Goal: Information Seeking & Learning: Learn about a topic

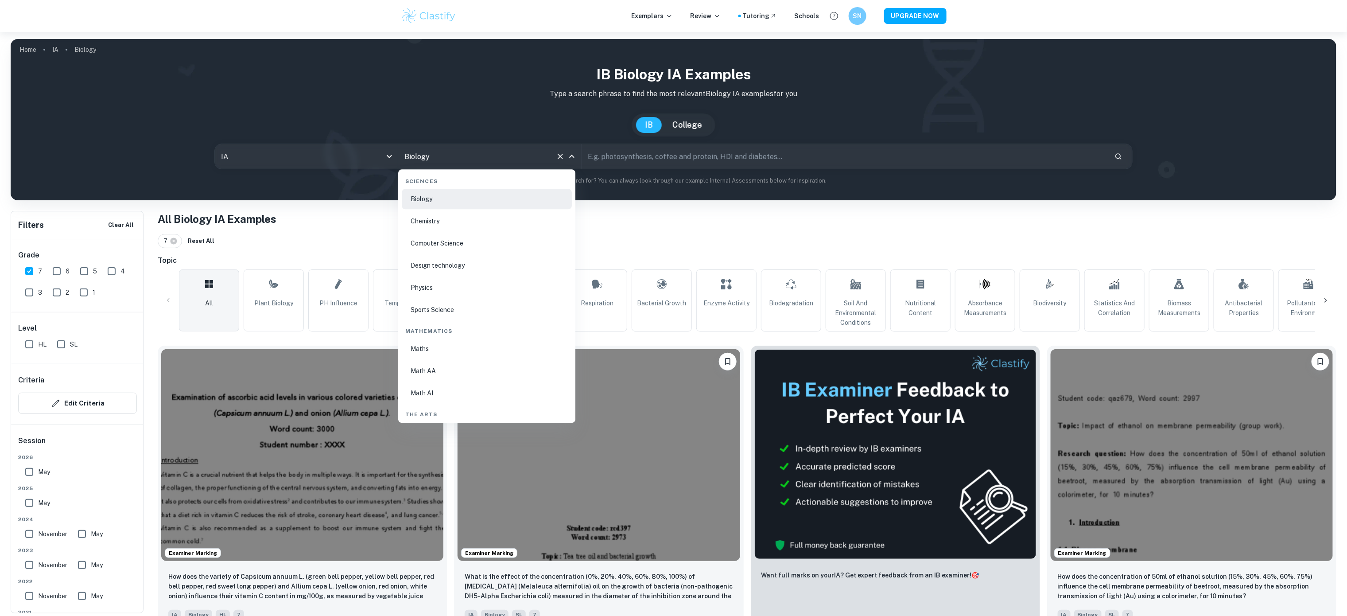
scroll to position [1400, 0]
click at [450, 343] on li "Math AA" at bounding box center [487, 353] width 170 height 20
type input "Math AA"
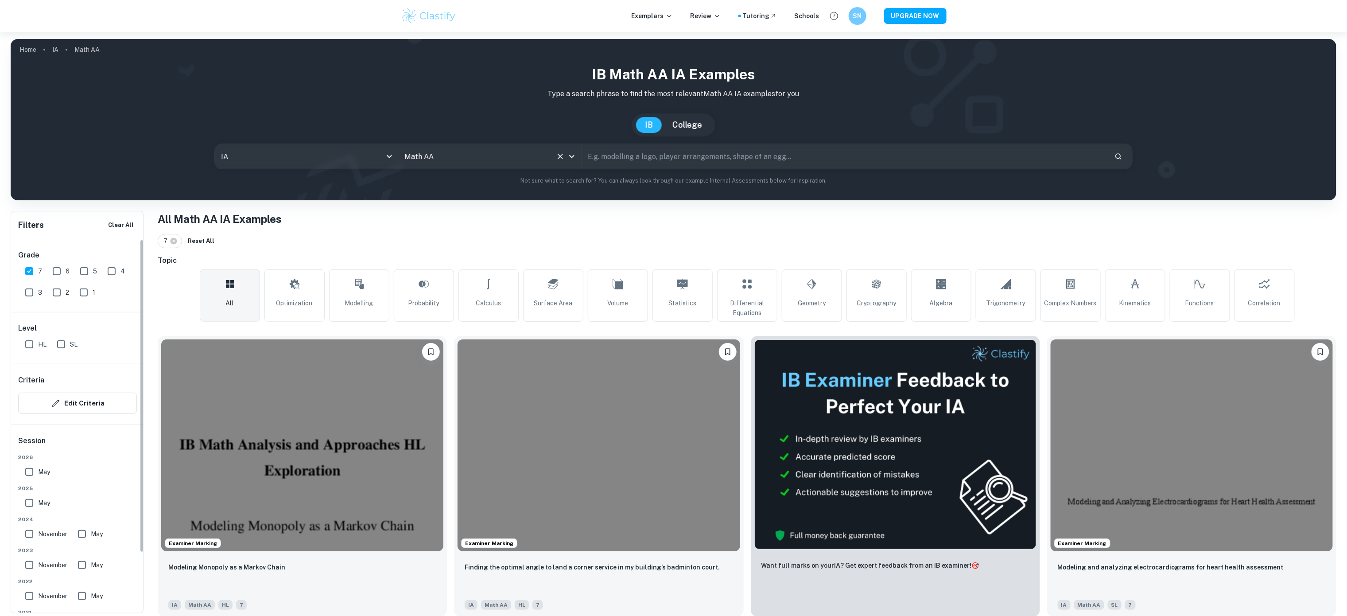
scroll to position [69, 0]
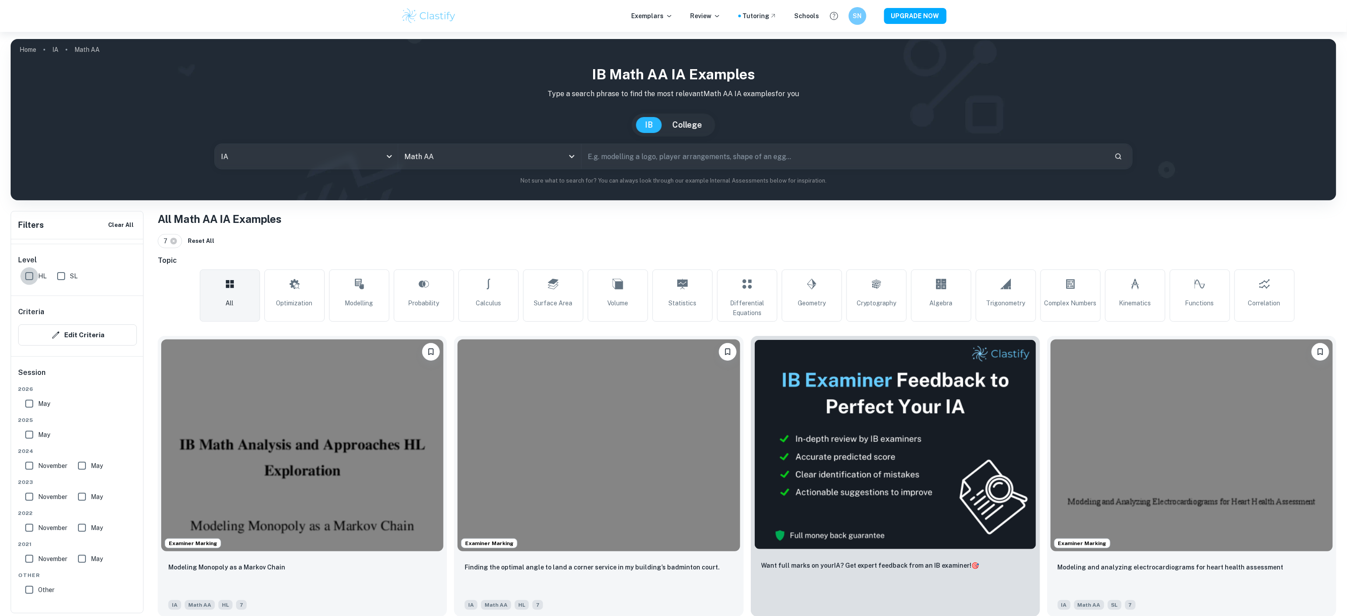
click at [32, 276] on input "HL" at bounding box center [29, 276] width 18 height 18
checkbox input "true"
click at [29, 397] on input "May" at bounding box center [29, 404] width 18 height 18
checkbox input "true"
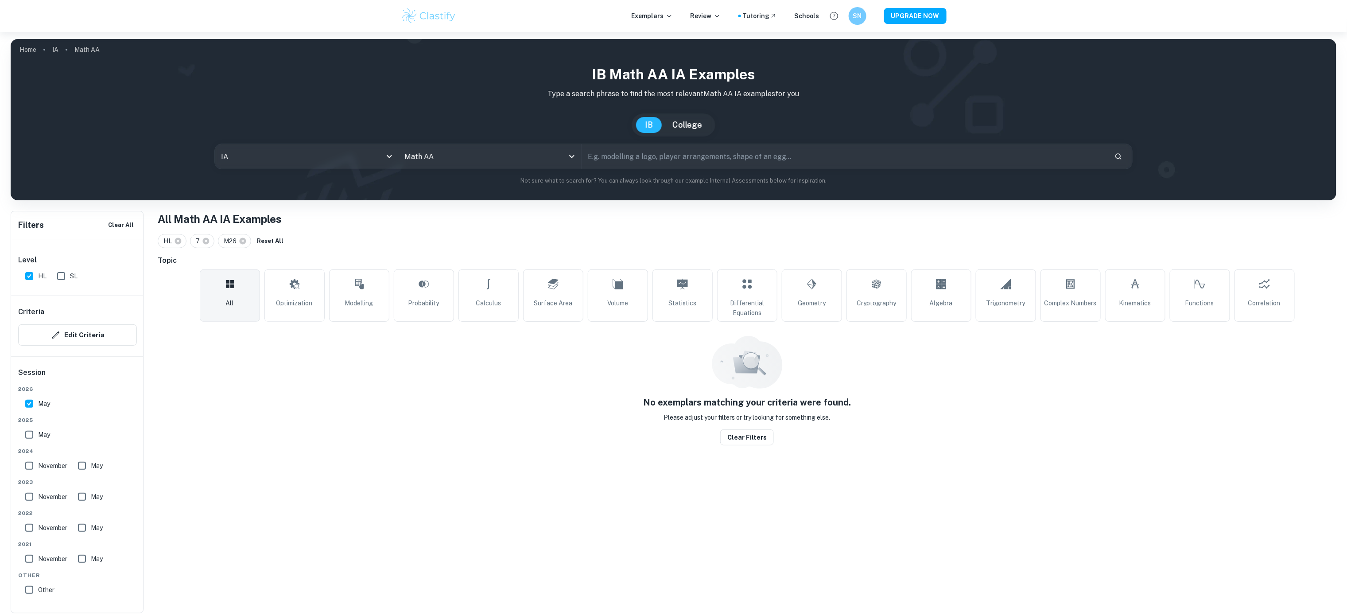
click at [27, 433] on input "May" at bounding box center [29, 435] width 18 height 18
checkbox input "true"
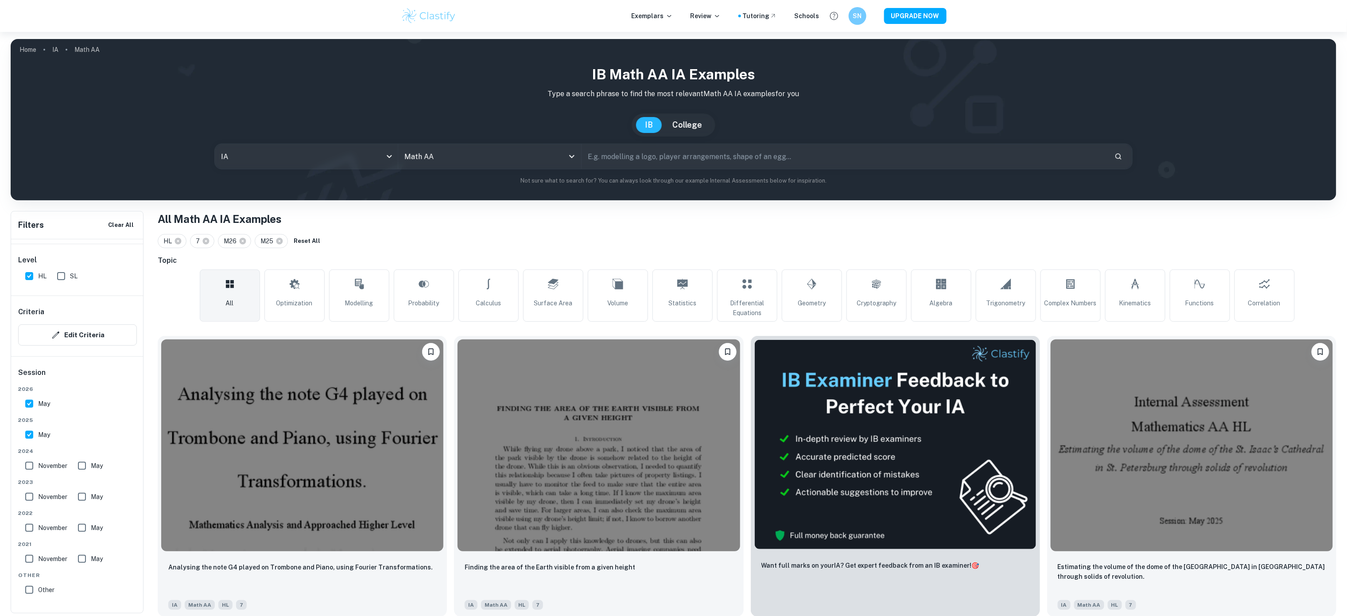
click at [79, 465] on input "May" at bounding box center [82, 466] width 18 height 18
checkbox input "true"
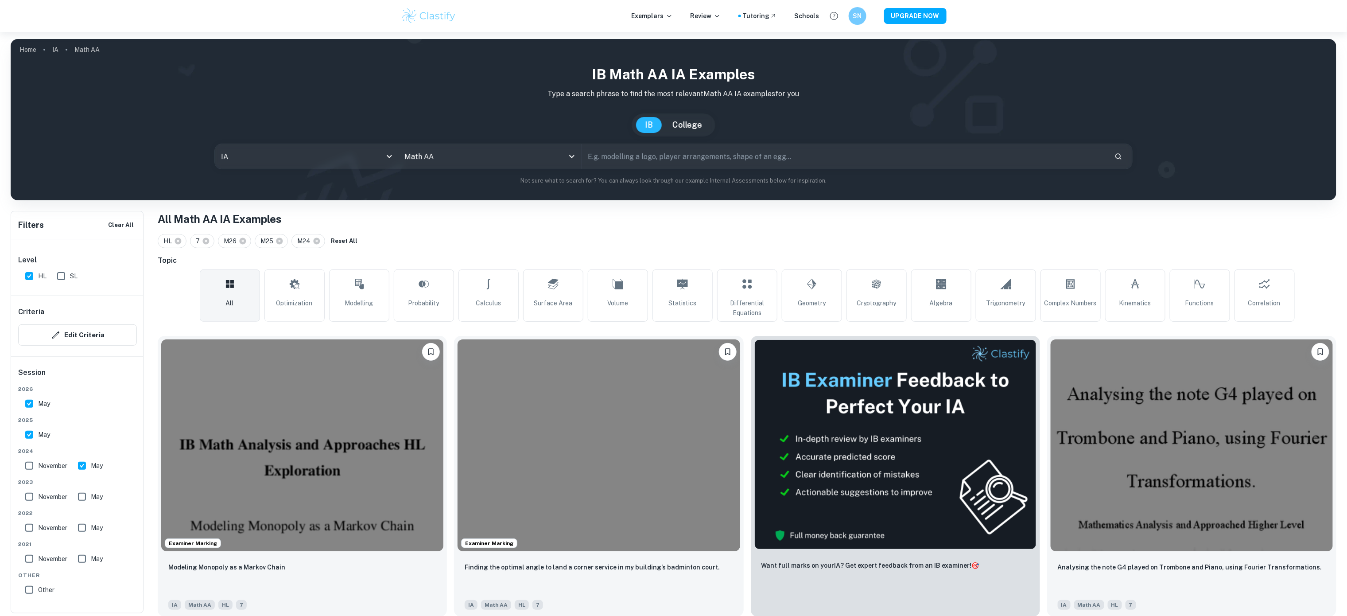
click at [23, 467] on input "November" at bounding box center [29, 466] width 18 height 18
checkbox input "true"
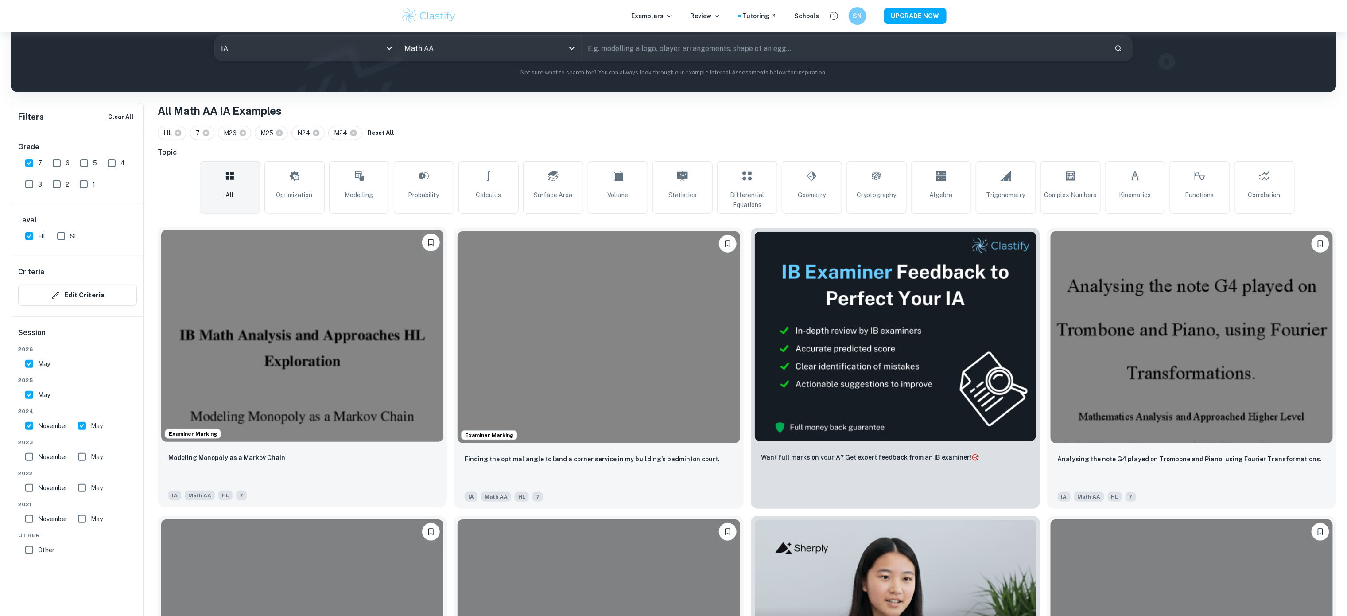
scroll to position [121, 0]
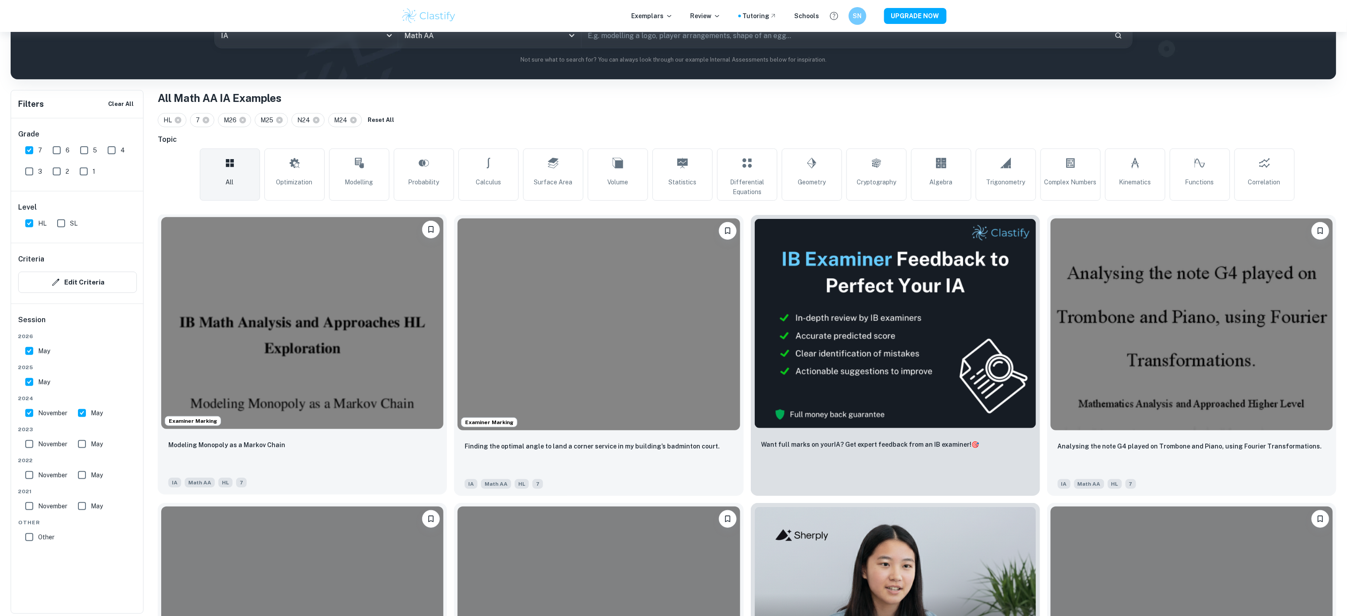
click at [372, 408] on img at bounding box center [302, 323] width 282 height 212
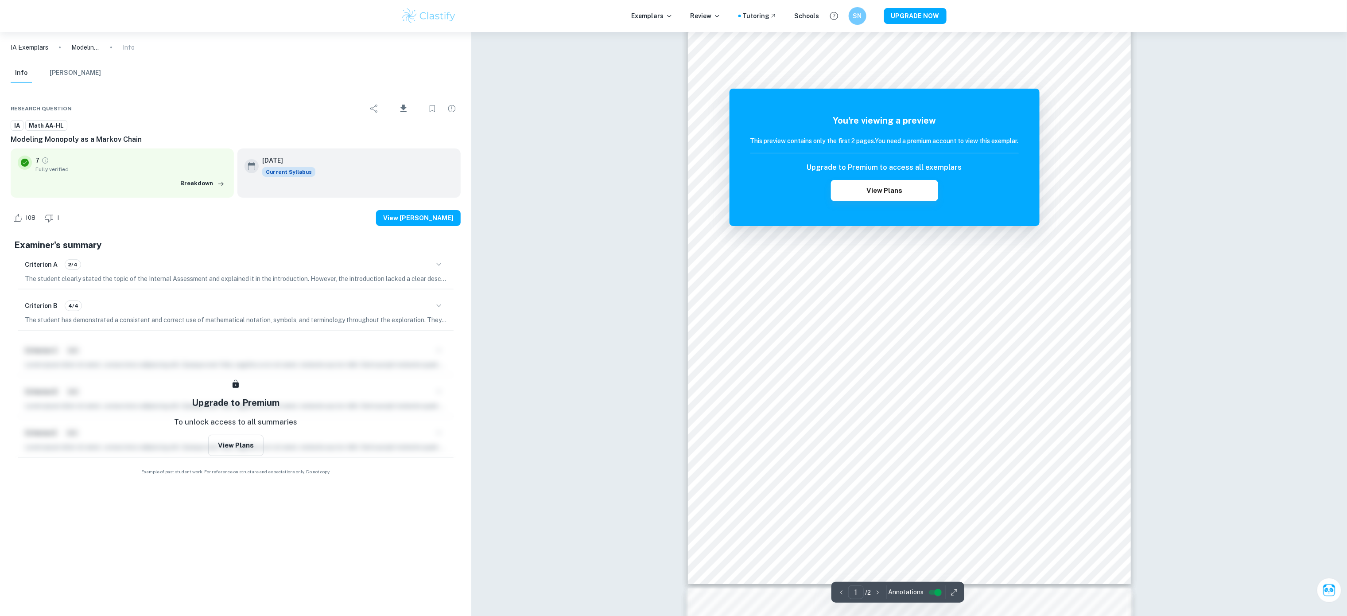
scroll to position [31, 0]
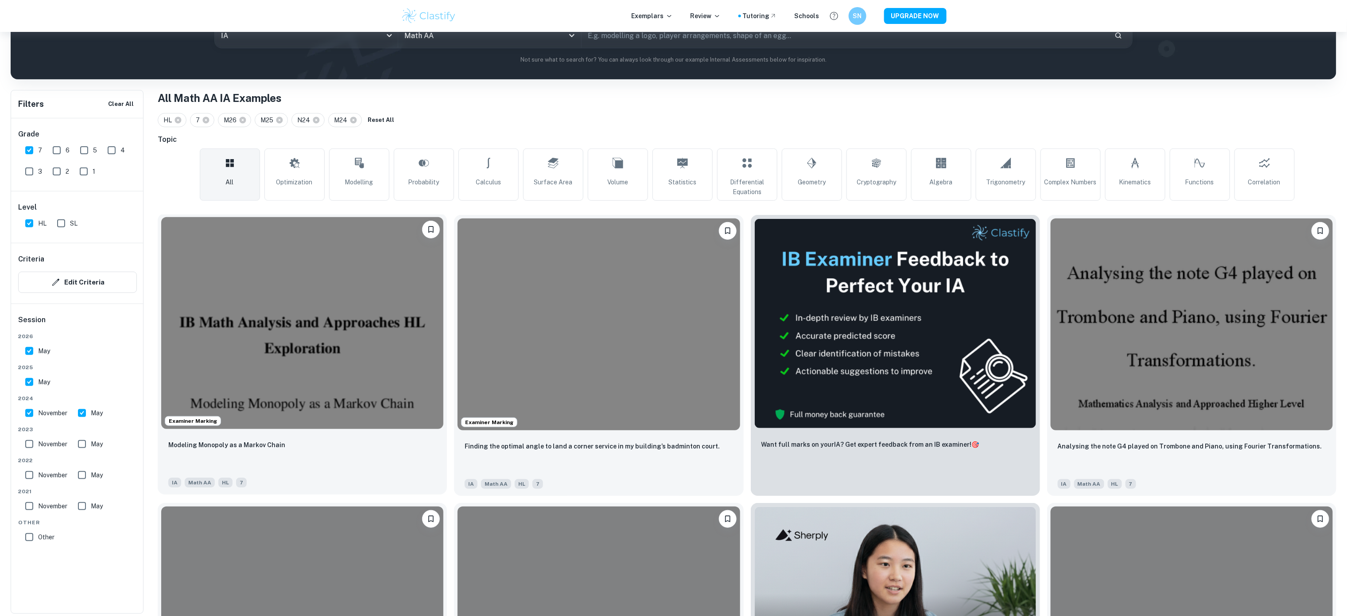
scroll to position [156, 0]
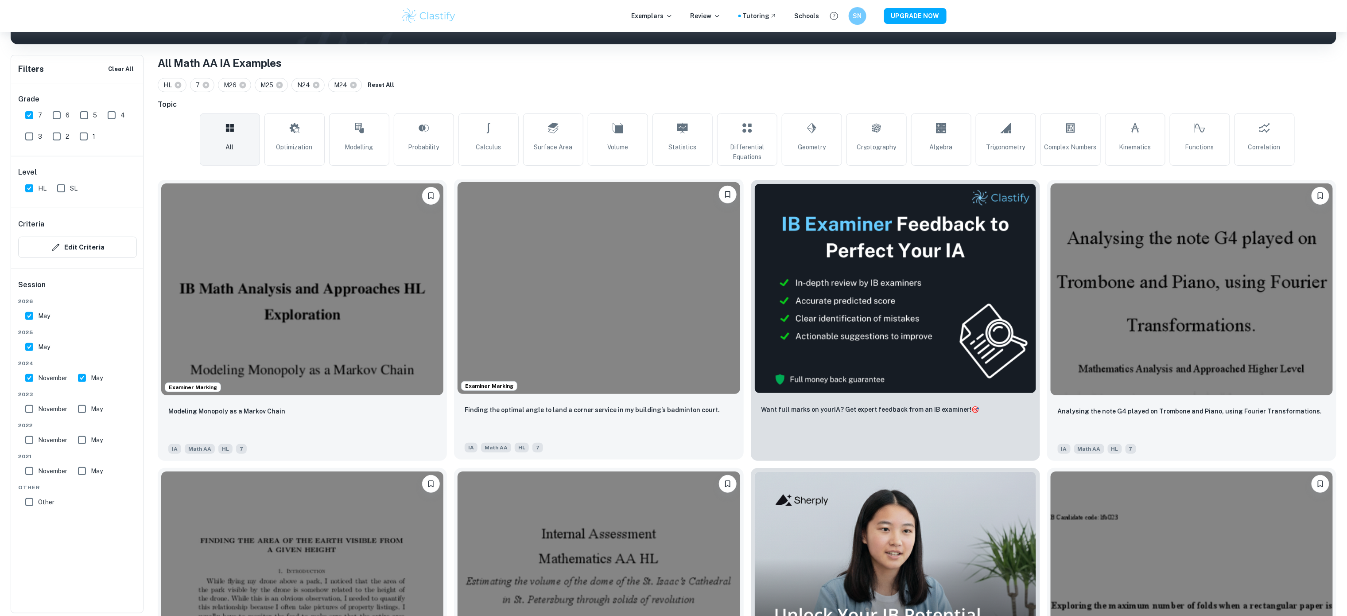
click at [630, 366] on img at bounding box center [599, 288] width 282 height 212
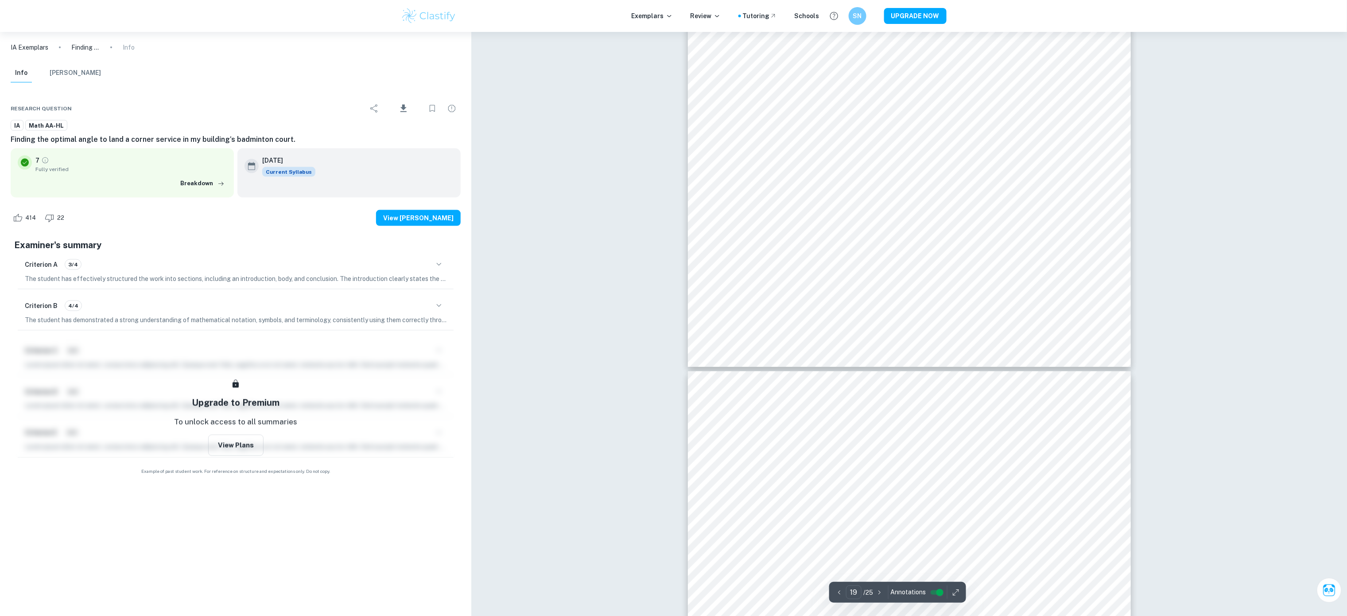
scroll to position [11961, 0]
type input "25"
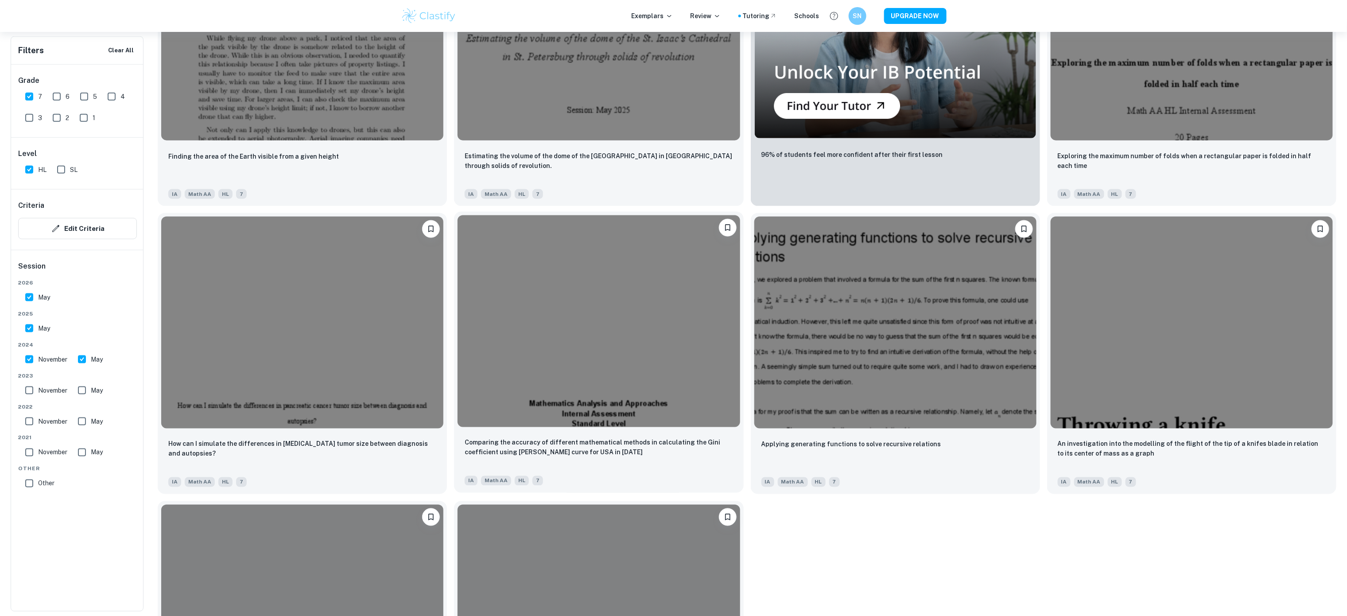
scroll to position [705, 0]
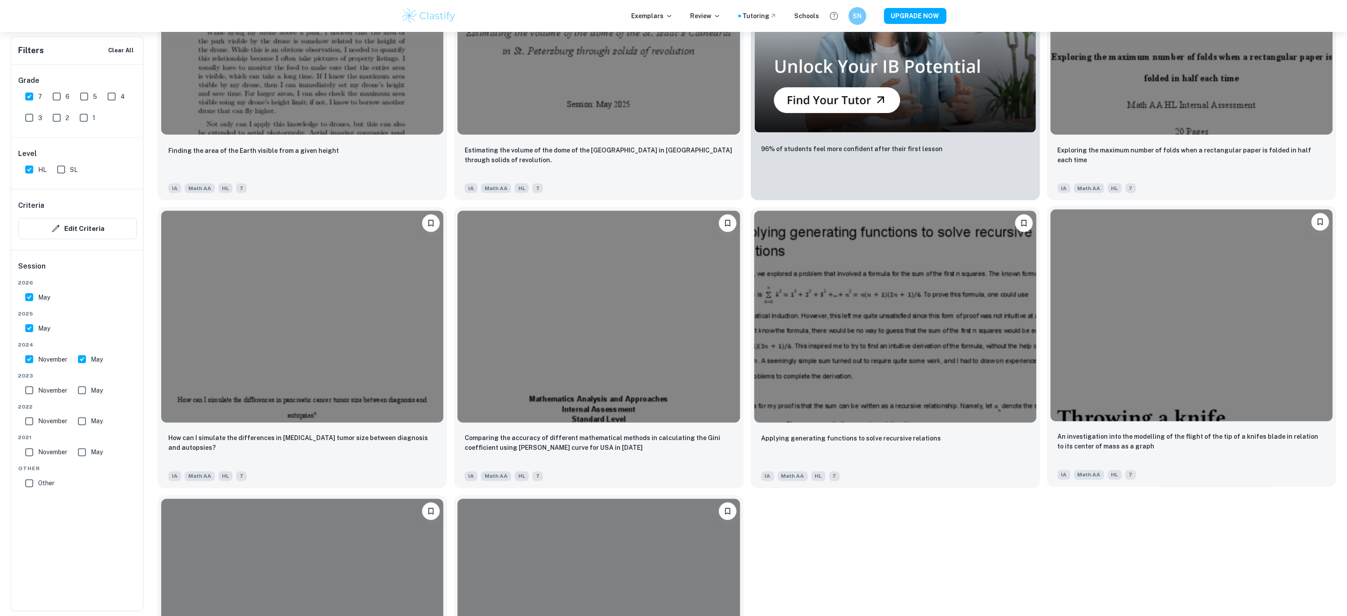
click at [1226, 431] on div "An investigation into the modelling of the flight of the tip of a knifes blade …" at bounding box center [1192, 456] width 289 height 62
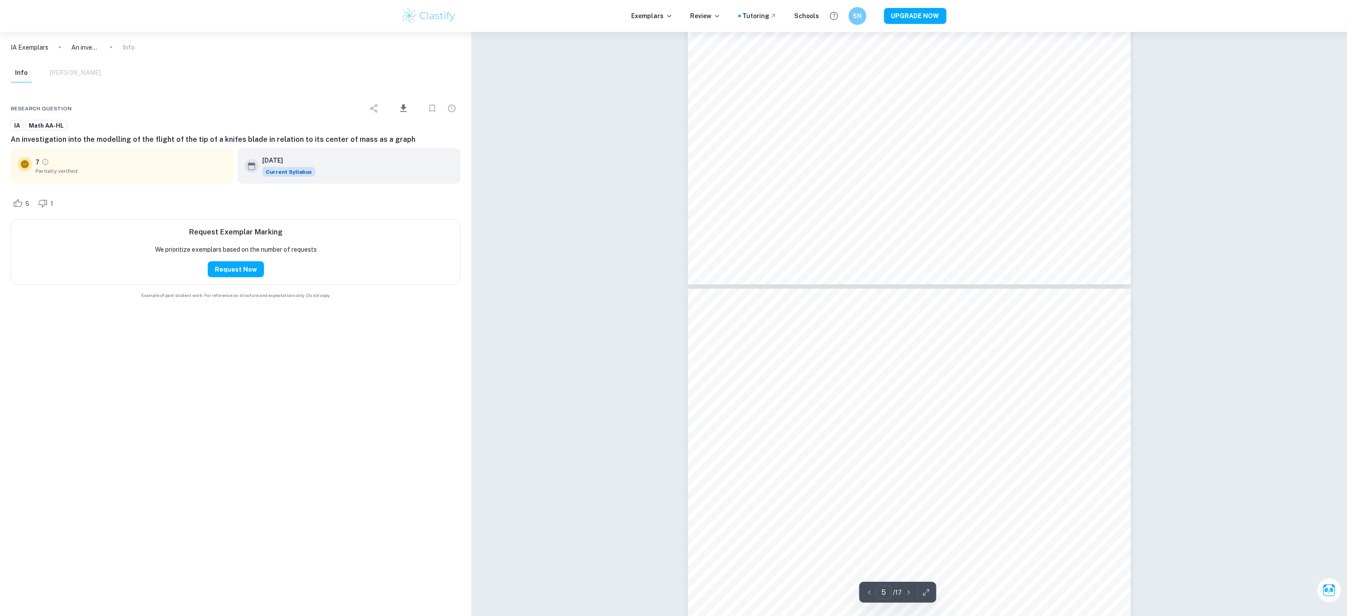
scroll to position [3019, 0]
type input "11"
